Goal: Information Seeking & Learning: Find specific fact

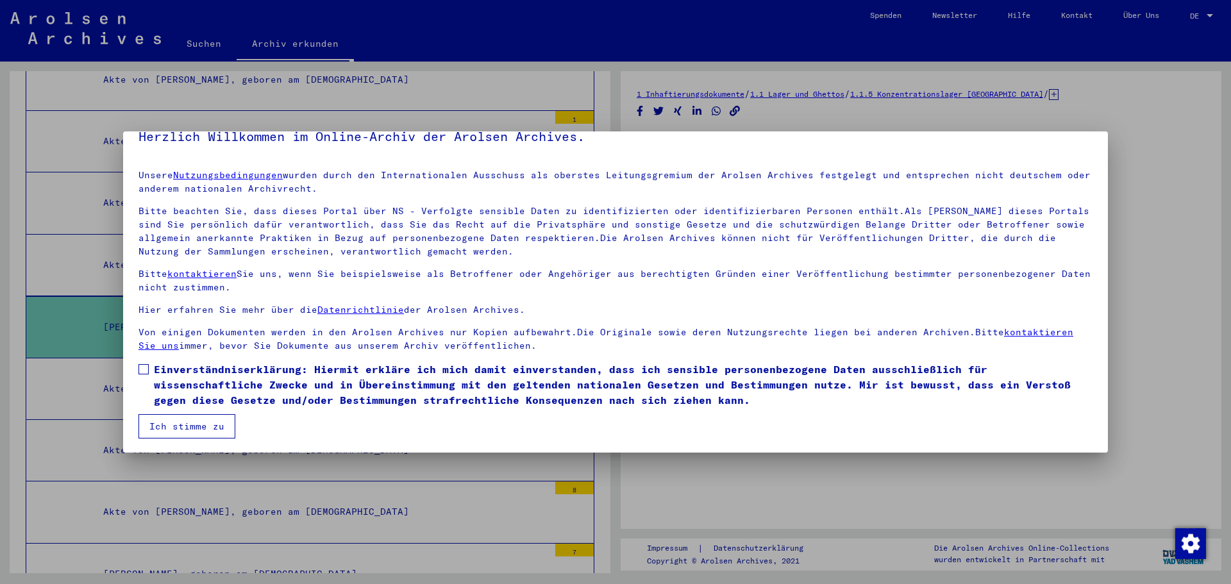
scroll to position [22, 0]
click at [202, 424] on button "Ich stimme zu" at bounding box center [186, 425] width 97 height 24
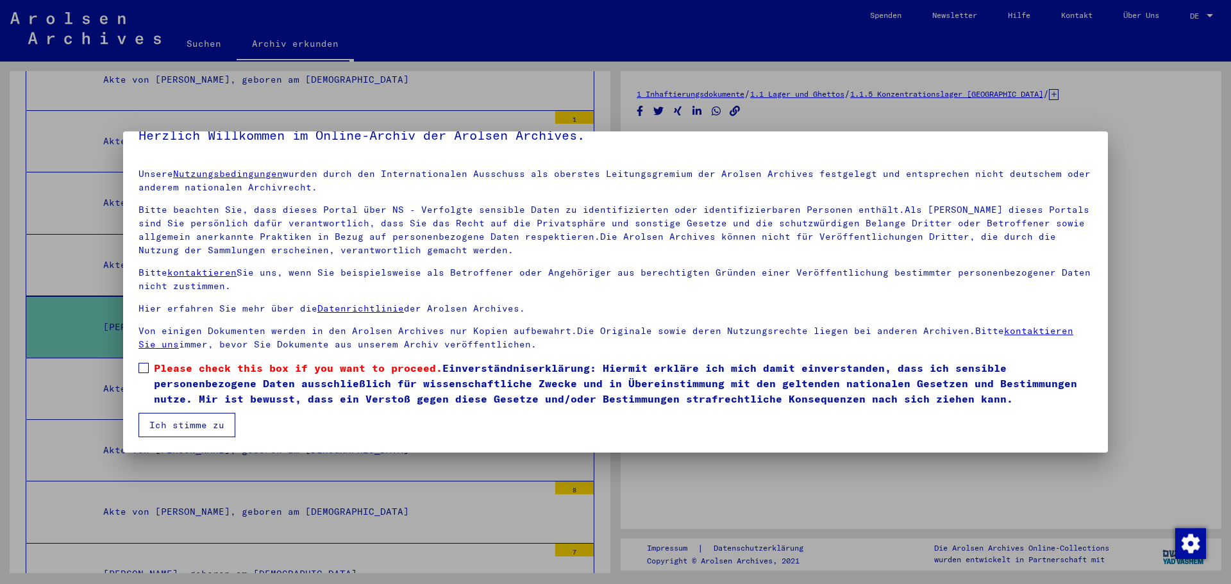
click at [165, 425] on button "Ich stimme zu" at bounding box center [186, 425] width 97 height 24
click at [144, 367] on span at bounding box center [143, 368] width 10 height 10
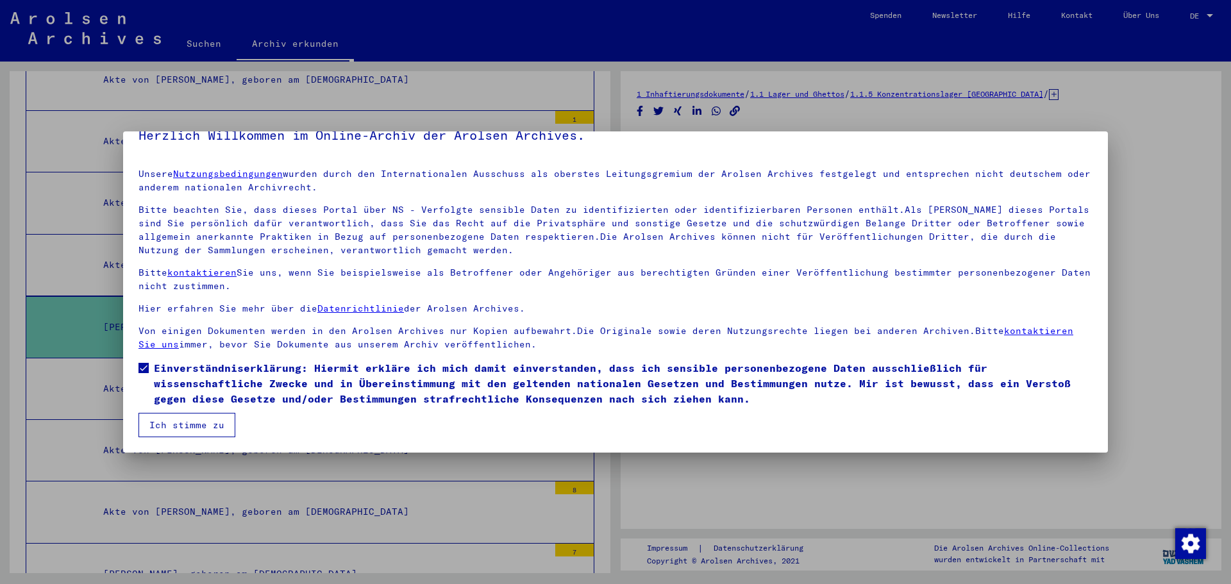
click at [164, 429] on button "Ich stimme zu" at bounding box center [186, 425] width 97 height 24
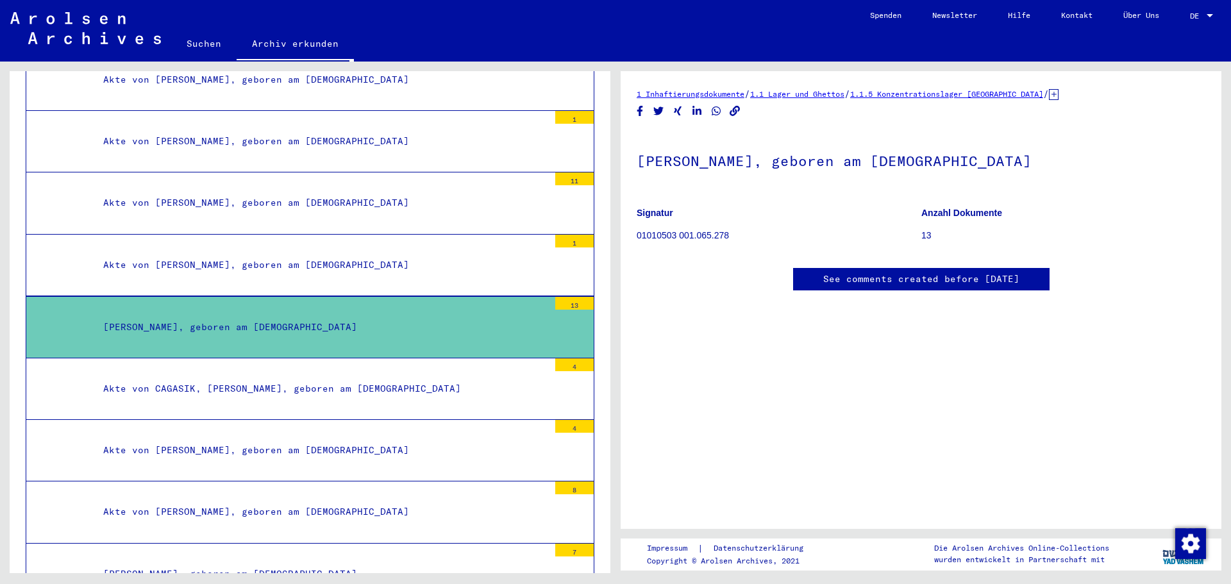
scroll to position [20809, 0]
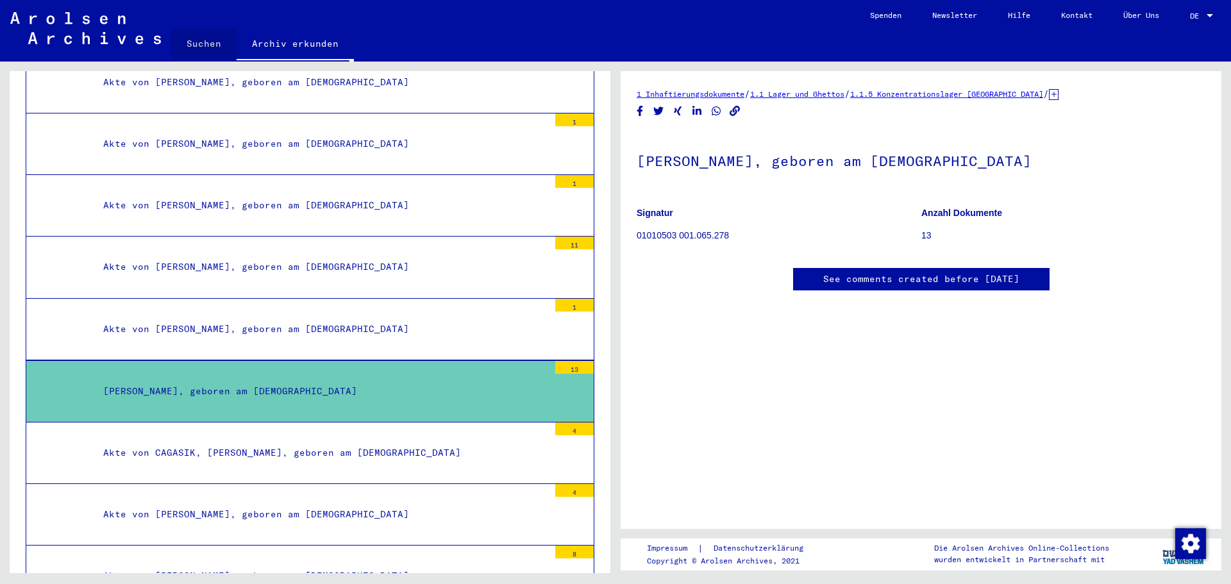
click at [200, 41] on link "Suchen" at bounding box center [203, 43] width 65 height 31
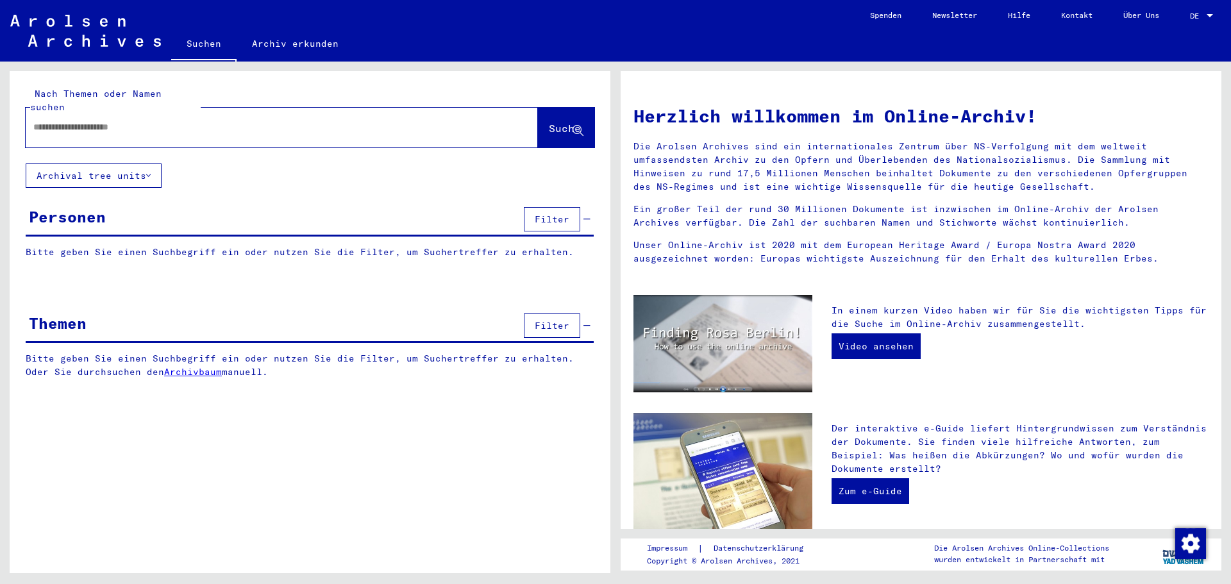
click at [153, 121] on input "text" at bounding box center [266, 127] width 466 height 13
type input "**********"
click at [549, 122] on span "Suche" at bounding box center [565, 128] width 32 height 13
